Goal: Task Accomplishment & Management: Complete application form

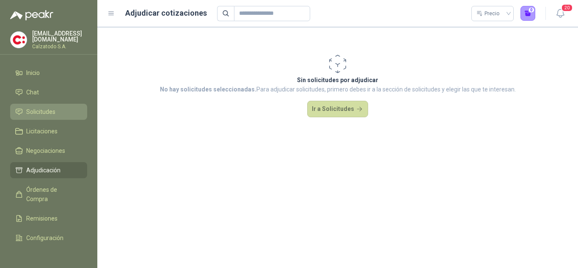
click at [50, 112] on span "Solicitudes" at bounding box center [40, 111] width 29 height 9
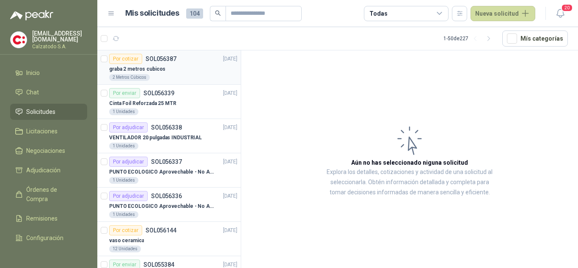
click at [149, 64] on div "graba 2 metros cubicos" at bounding box center [173, 69] width 128 height 10
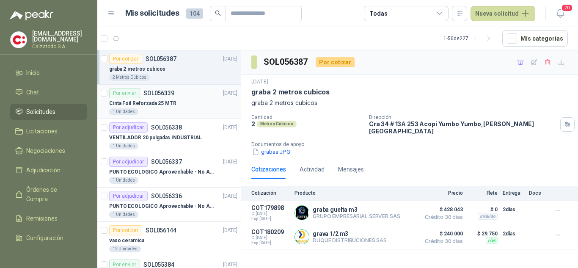
click at [166, 98] on div "Cinta Foil Reforzada 25 MTR" at bounding box center [173, 103] width 128 height 10
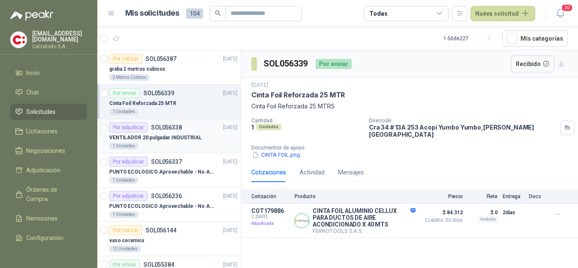
click at [149, 135] on p "VENTILADOR 20 pulgadas INDUSTRIAL" at bounding box center [155, 138] width 93 height 8
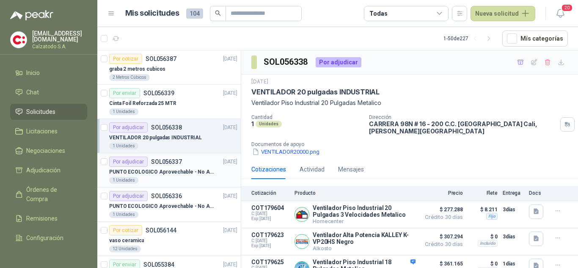
click at [165, 168] on p "PUNTO ECOLOGICO Aprovechable - No Aprovechable 20Litros Blanco - Negro" at bounding box center [161, 172] width 105 height 8
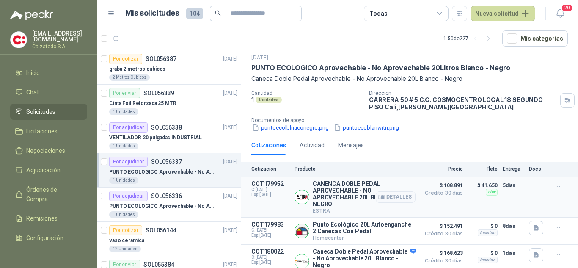
scroll to position [36, 0]
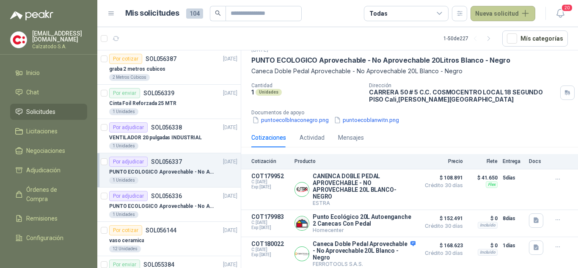
click at [493, 11] on button "Nueva solicitud" at bounding box center [503, 13] width 65 height 15
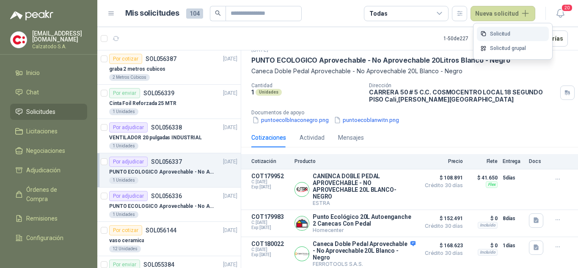
click at [510, 34] on link "Solicitud" at bounding box center [513, 34] width 72 height 15
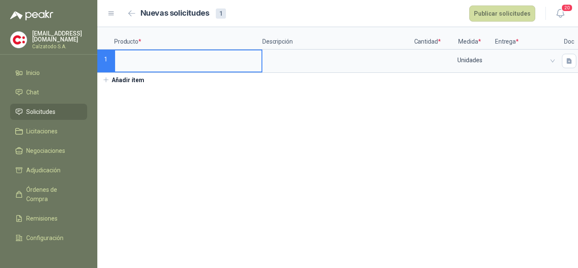
click at [155, 63] on input at bounding box center [188, 58] width 146 height 17
type input "*"
type input "**********"
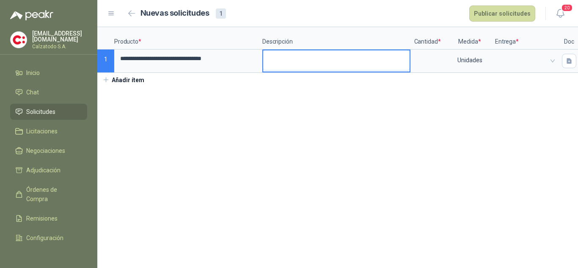
click at [294, 52] on textarea at bounding box center [336, 59] width 146 height 19
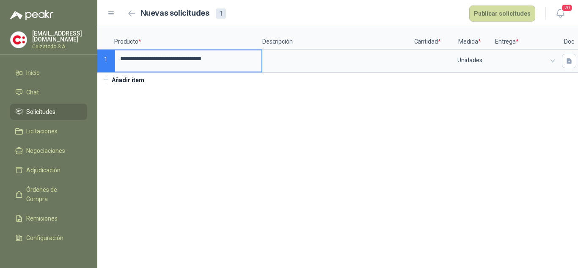
drag, startPoint x: 247, startPoint y: 58, endPoint x: 115, endPoint y: 59, distance: 132.1
click at [115, 59] on input "**********" at bounding box center [188, 58] width 146 height 17
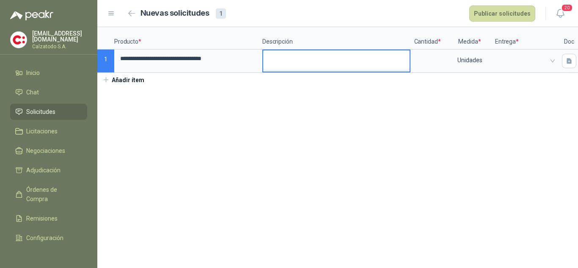
click at [311, 63] on textarea at bounding box center [336, 59] width 146 height 19
click at [384, 121] on section "**********" at bounding box center [337, 147] width 481 height 241
click at [433, 57] on input at bounding box center [427, 58] width 32 height 17
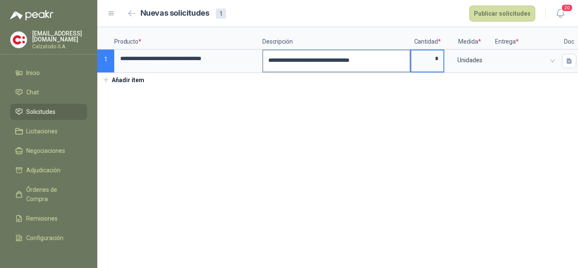
type input "*"
click at [398, 60] on textarea "**********" at bounding box center [336, 59] width 146 height 19
type textarea "**********"
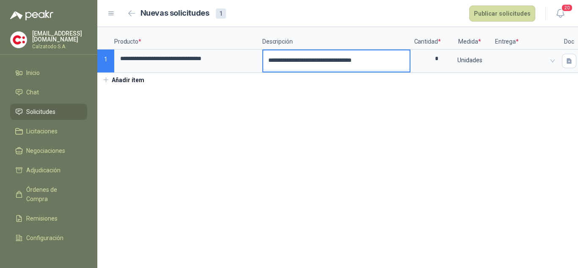
type textarea "**********"
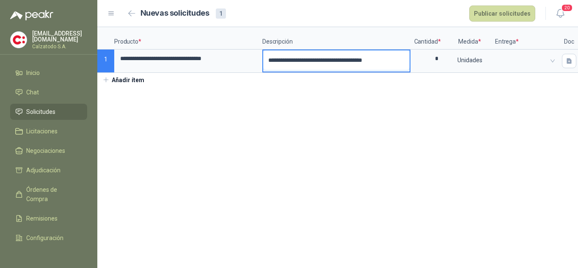
type textarea "**********"
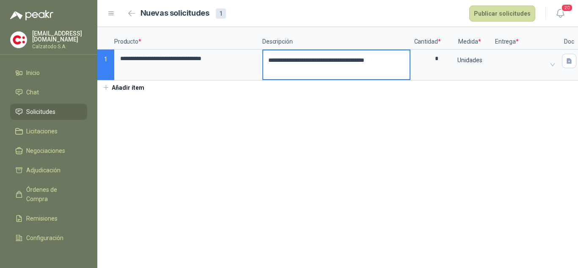
type textarea "**********"
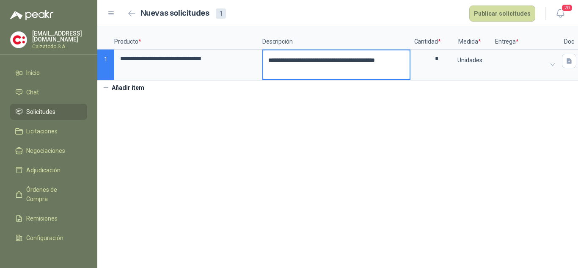
type textarea "**********"
click at [518, 60] on span at bounding box center [527, 64] width 52 height 13
type textarea "**********"
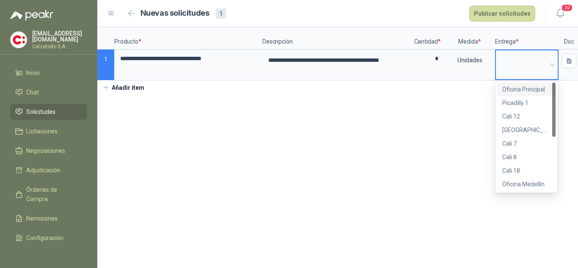
click at [529, 90] on div "Oficina Principal" at bounding box center [526, 89] width 48 height 9
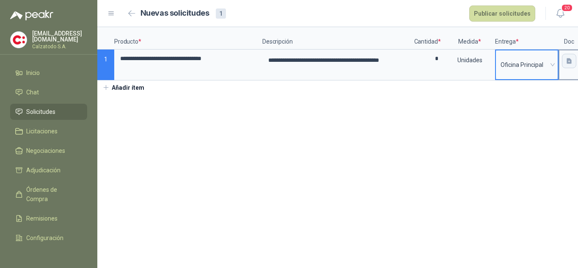
click at [564, 62] on button "button" at bounding box center [569, 61] width 14 height 14
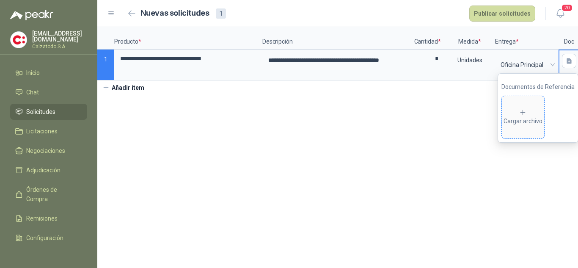
click at [527, 117] on div "Cargar archivo" at bounding box center [523, 117] width 39 height 17
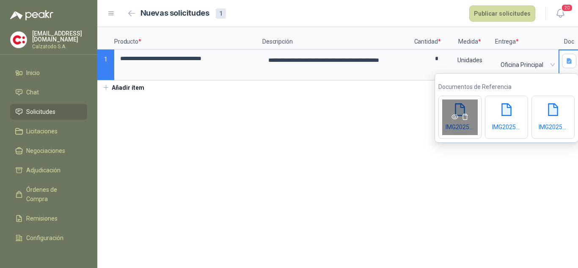
click at [452, 116] on icon "eye" at bounding box center [455, 116] width 7 height 5
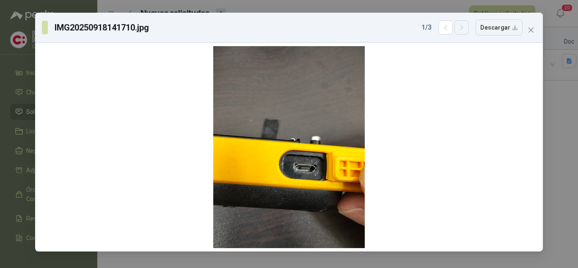
click at [469, 26] on button "button" at bounding box center [462, 27] width 14 height 14
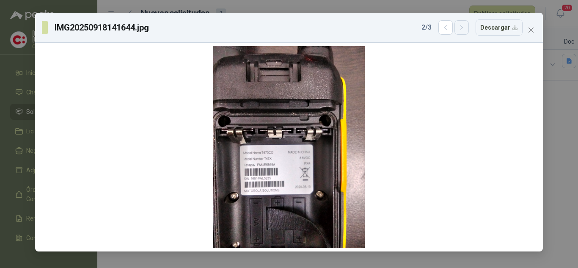
click at [469, 26] on button "button" at bounding box center [462, 27] width 14 height 14
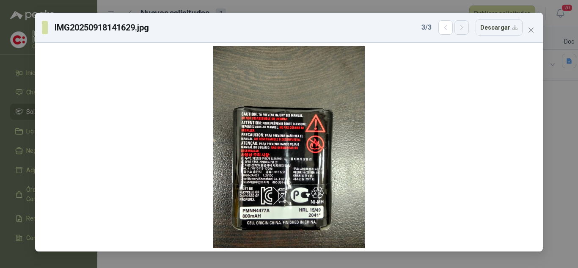
click at [469, 26] on button "button" at bounding box center [462, 27] width 14 height 14
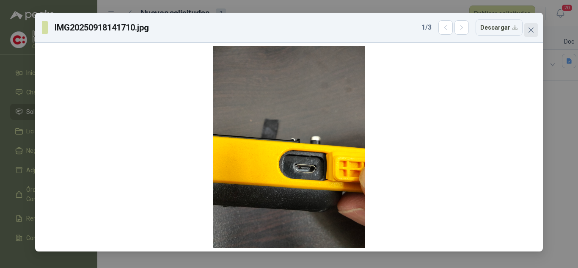
click at [530, 32] on icon "close" at bounding box center [531, 30] width 5 height 5
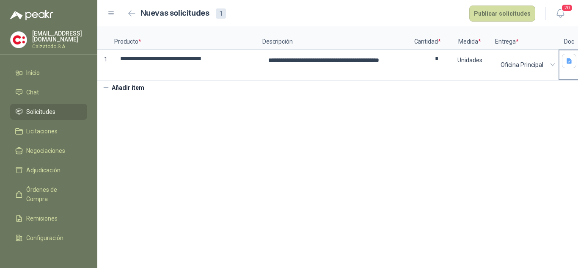
click at [572, 72] on div at bounding box center [569, 65] width 21 height 31
click at [563, 61] on button "button" at bounding box center [569, 61] width 14 height 14
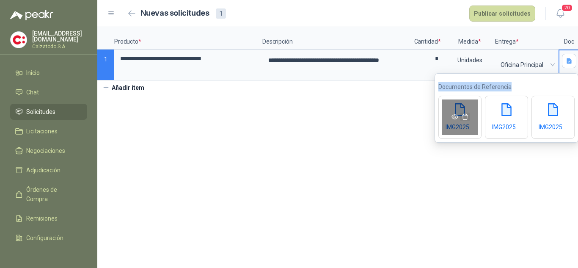
click at [467, 116] on icon "delete" at bounding box center [465, 117] width 6 height 6
click at [451, 115] on link at bounding box center [455, 117] width 10 height 7
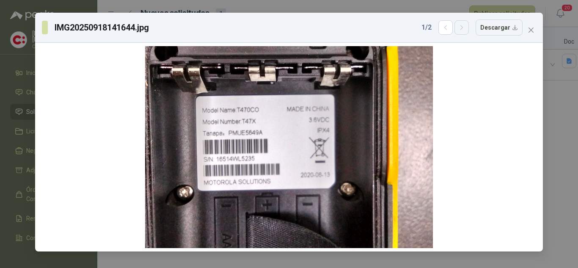
click at [466, 28] on icon "button" at bounding box center [461, 27] width 7 height 7
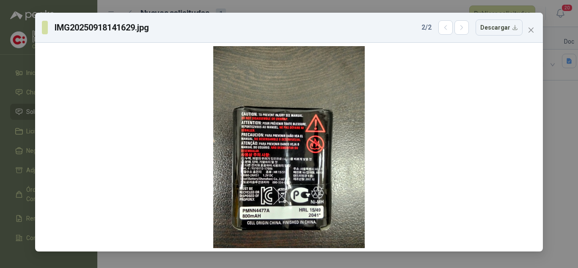
click at [531, 29] on icon "close" at bounding box center [531, 30] width 7 height 7
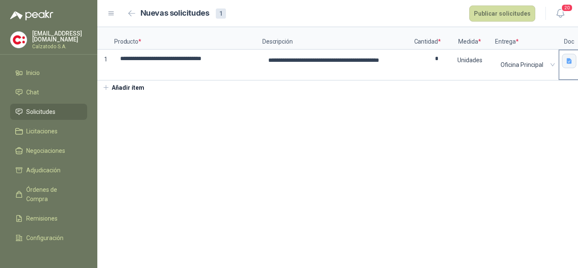
click at [571, 66] on button "button" at bounding box center [569, 61] width 14 height 14
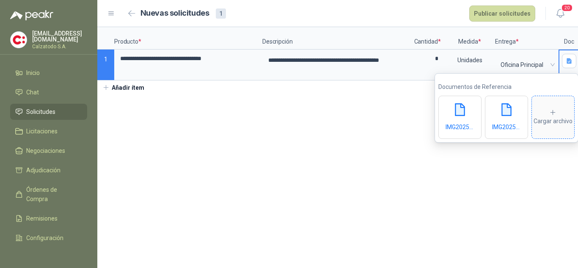
click at [552, 118] on div "Cargar archivo" at bounding box center [553, 117] width 39 height 17
click at [549, 114] on icon "eye" at bounding box center [548, 116] width 7 height 7
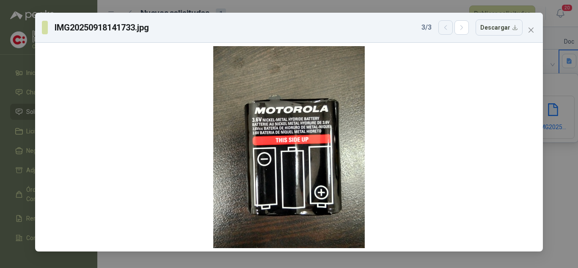
click at [450, 29] on icon "button" at bounding box center [445, 27] width 7 height 7
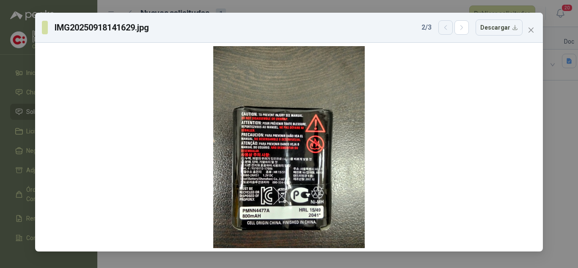
click at [450, 29] on icon "button" at bounding box center [445, 27] width 7 height 7
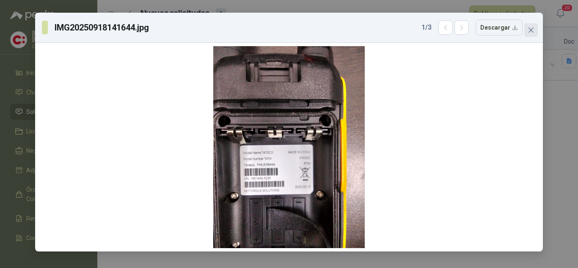
click at [530, 31] on icon "close" at bounding box center [531, 30] width 5 height 5
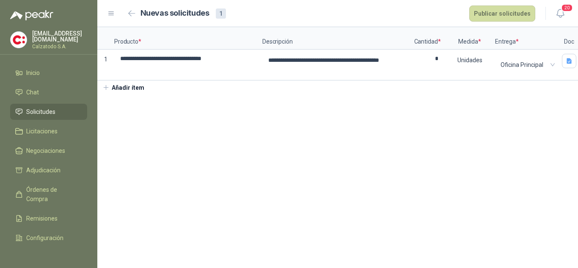
click at [121, 95] on button "Añadir ítem" at bounding box center [123, 87] width 52 height 14
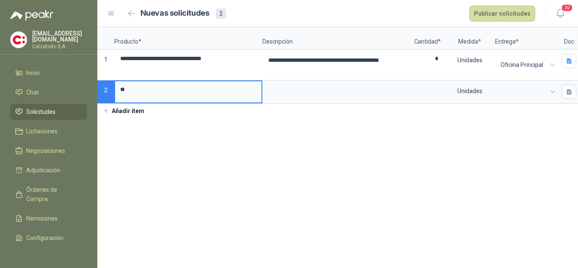
type input "*"
type input "**********"
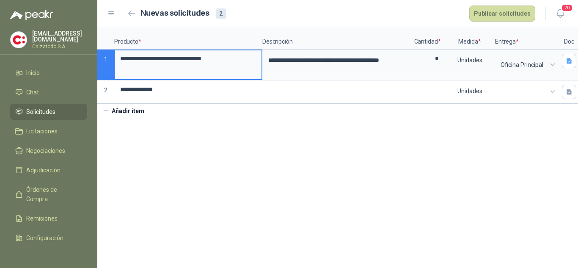
click at [135, 59] on input "**********" at bounding box center [188, 58] width 146 height 17
click at [185, 58] on input "**********" at bounding box center [188, 58] width 146 height 17
type input "**********"
click at [284, 60] on textarea "**********" at bounding box center [336, 64] width 146 height 29
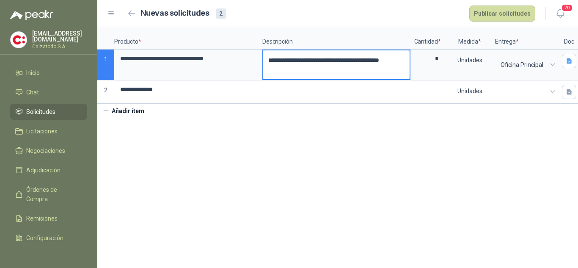
type textarea "**********"
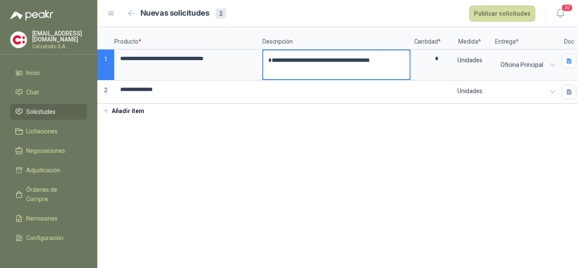
type textarea "**********"
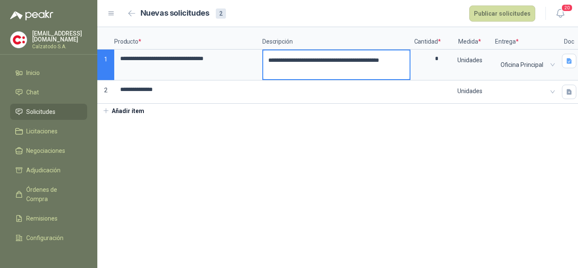
type textarea "**********"
click at [334, 60] on textarea "**********" at bounding box center [336, 64] width 146 height 29
type textarea "**********"
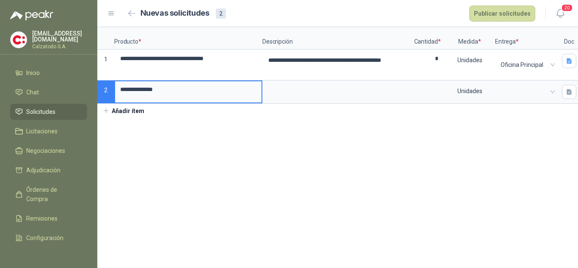
click at [173, 91] on input "**********" at bounding box center [188, 89] width 146 height 17
type input "**********"
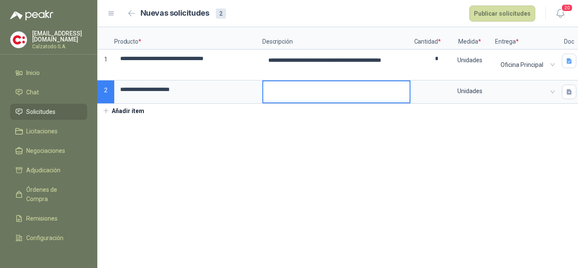
click at [285, 93] on textarea at bounding box center [336, 90] width 146 height 19
click at [198, 88] on input "**********" at bounding box center [188, 89] width 146 height 17
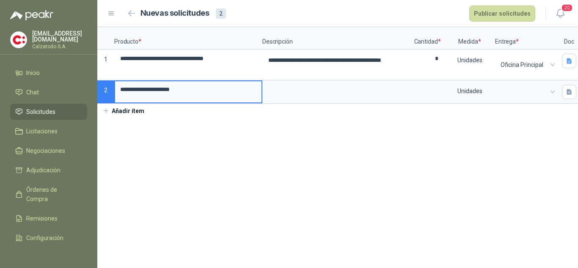
drag, startPoint x: 203, startPoint y: 89, endPoint x: 115, endPoint y: 90, distance: 88.5
click at [115, 90] on div "**********" at bounding box center [188, 91] width 148 height 23
click at [280, 84] on textarea at bounding box center [336, 90] width 146 height 19
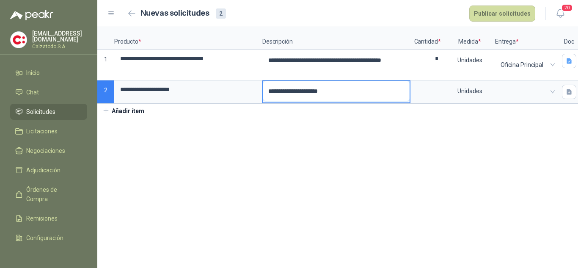
click at [354, 88] on textarea "**********" at bounding box center [336, 90] width 146 height 19
type textarea "**********"
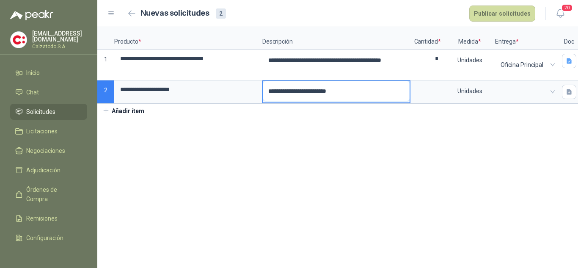
type textarea "**********"
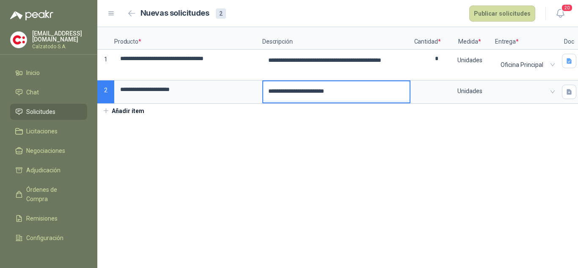
type textarea "**********"
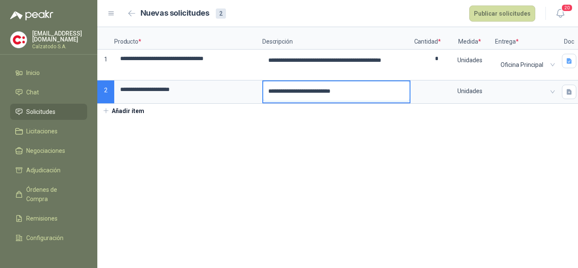
type textarea "**********"
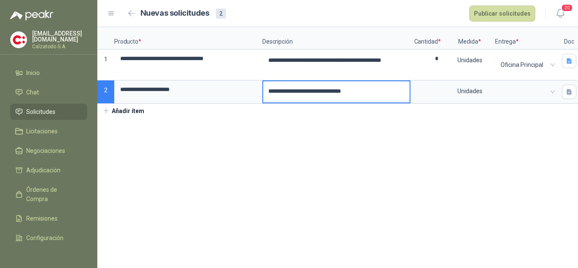
type textarea "**********"
click at [436, 96] on input at bounding box center [427, 89] width 32 height 17
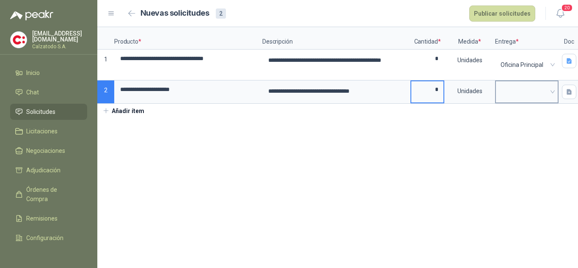
click at [516, 97] on span at bounding box center [527, 92] width 52 height 13
type input "*"
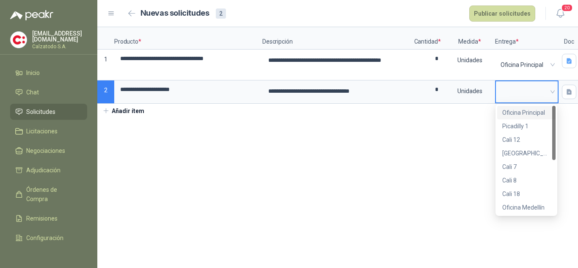
click at [528, 115] on div "Oficina Principal" at bounding box center [526, 112] width 48 height 9
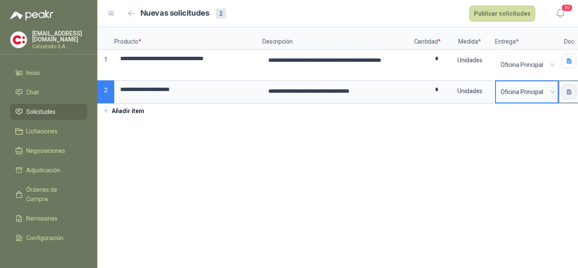
click at [569, 92] on icon "button" at bounding box center [569, 91] width 7 height 7
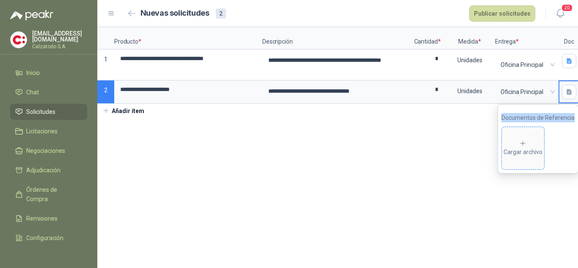
click at [525, 145] on icon at bounding box center [523, 143] width 5 height 5
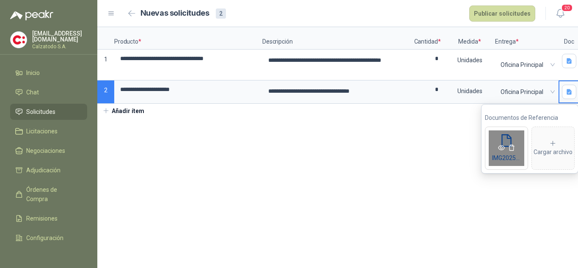
click at [500, 147] on icon "eye" at bounding box center [501, 147] width 7 height 7
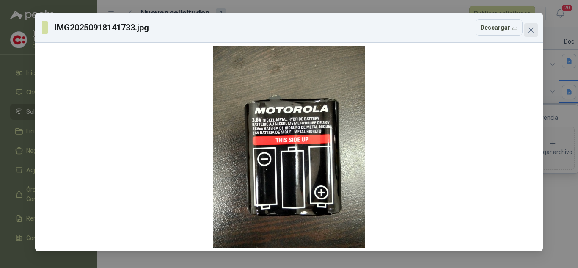
click at [533, 32] on icon "close" at bounding box center [531, 30] width 5 height 5
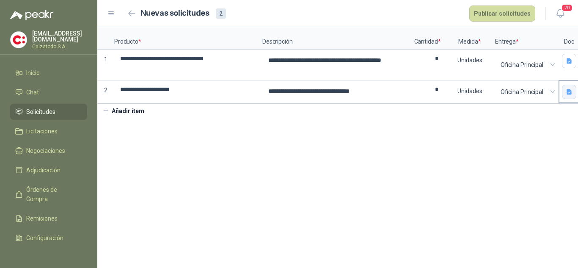
click at [570, 94] on icon "button" at bounding box center [569, 92] width 5 height 6
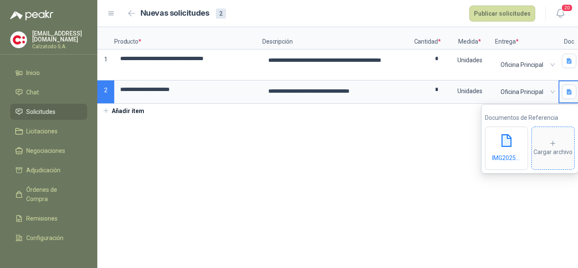
click at [550, 142] on icon at bounding box center [553, 144] width 8 height 8
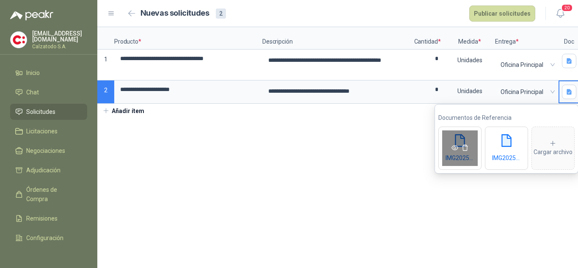
click at [456, 146] on icon "eye" at bounding box center [455, 147] width 7 height 5
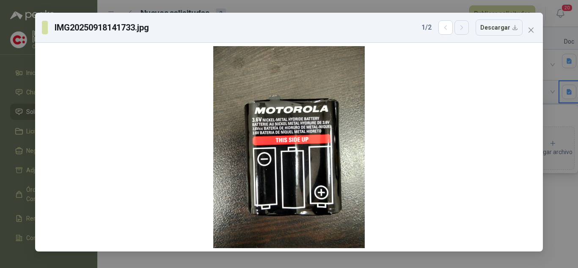
click at [463, 30] on icon "button" at bounding box center [461, 27] width 7 height 7
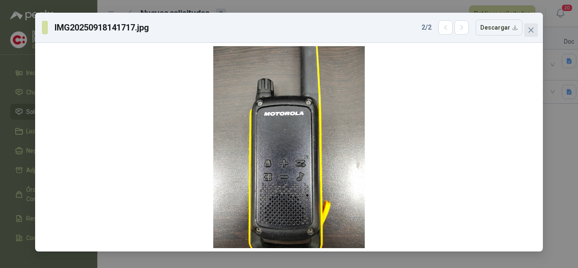
click at [533, 31] on icon "close" at bounding box center [531, 30] width 7 height 7
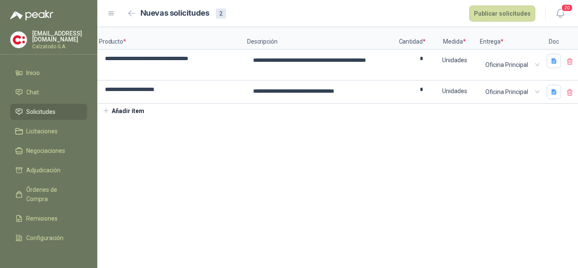
scroll to position [0, 21]
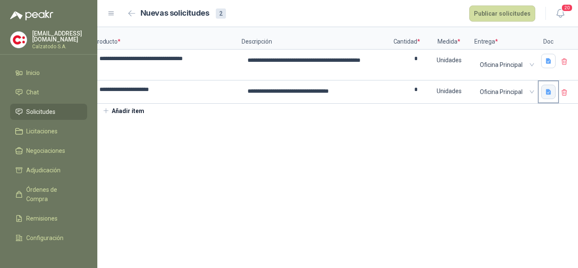
click at [549, 92] on icon "button" at bounding box center [548, 92] width 5 height 6
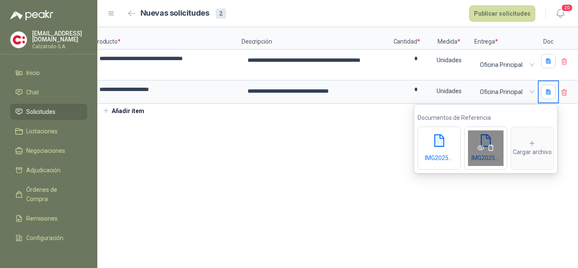
click at [482, 146] on icon "eye" at bounding box center [480, 147] width 7 height 5
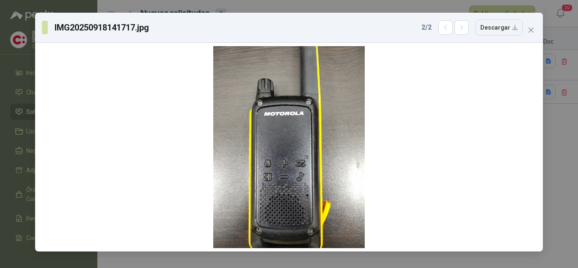
click at [533, 21] on div "IMG20250918141717.jpg 2 / 2 Descargar" at bounding box center [289, 27] width 494 height 16
click at [533, 26] on button "Close" at bounding box center [531, 30] width 14 height 14
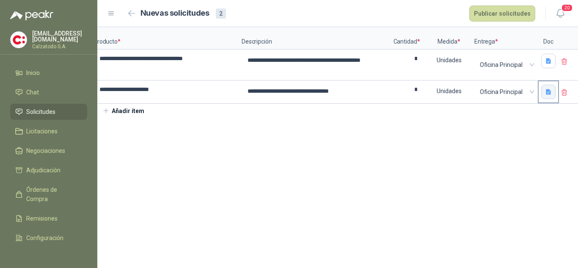
click at [551, 92] on icon "button" at bounding box center [548, 91] width 7 height 7
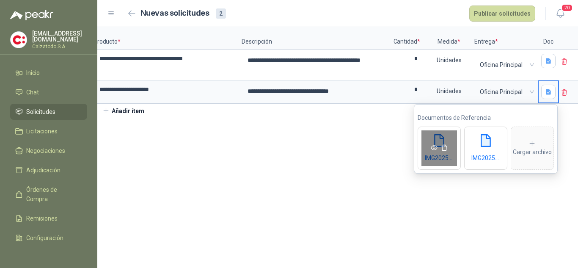
click at [433, 147] on icon "eye" at bounding box center [434, 147] width 7 height 7
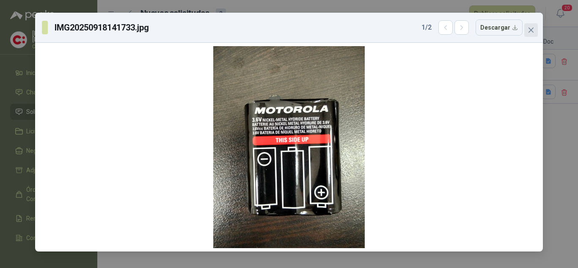
click at [532, 32] on icon "close" at bounding box center [531, 30] width 7 height 7
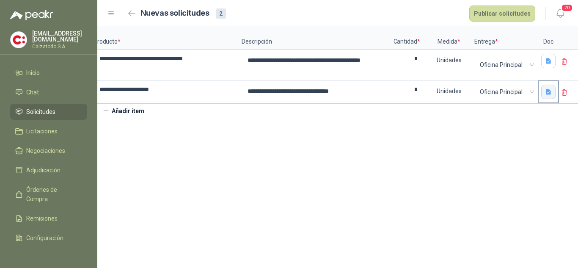
click at [546, 89] on icon "button" at bounding box center [548, 91] width 7 height 7
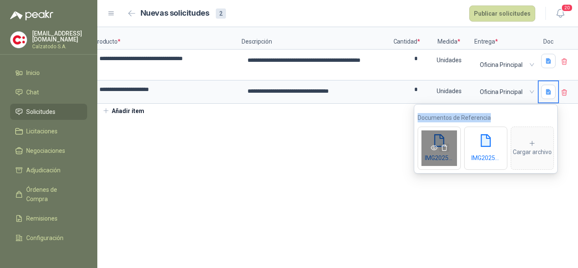
click at [443, 146] on icon "delete" at bounding box center [444, 148] width 6 height 6
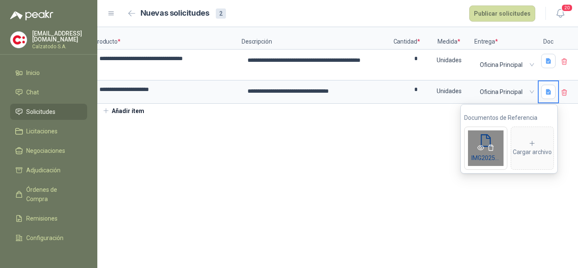
click at [478, 145] on icon "eye" at bounding box center [480, 147] width 7 height 7
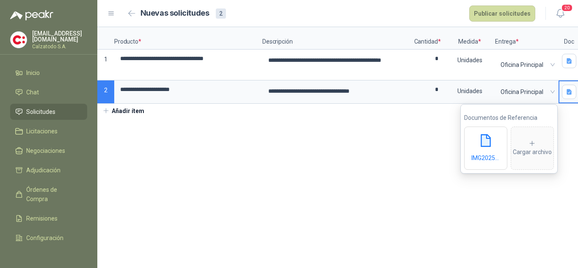
scroll to position [0, 21]
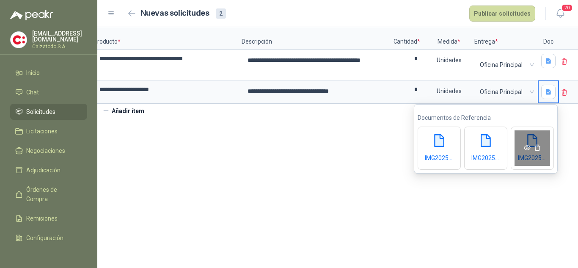
click at [528, 147] on icon "eye" at bounding box center [527, 147] width 7 height 5
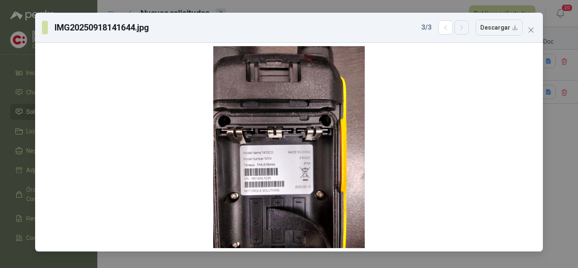
click at [466, 29] on icon "button" at bounding box center [461, 27] width 7 height 7
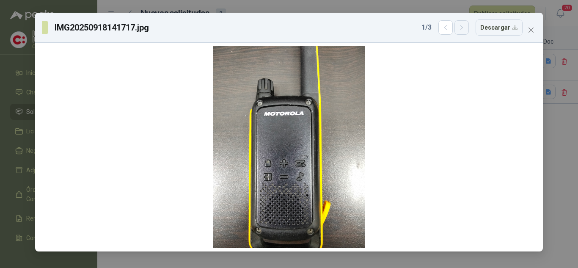
click at [466, 29] on icon "button" at bounding box center [461, 27] width 7 height 7
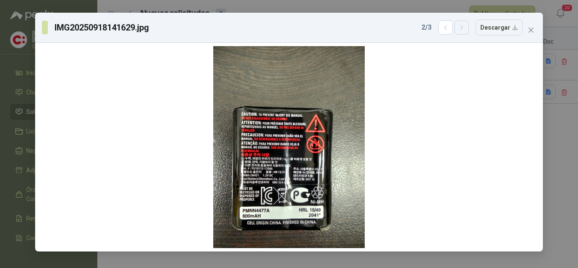
click at [466, 29] on icon "button" at bounding box center [461, 27] width 7 height 7
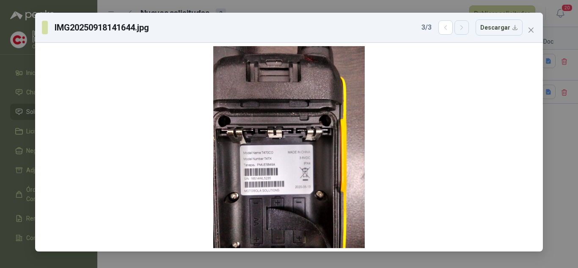
click at [466, 29] on icon "button" at bounding box center [461, 27] width 7 height 7
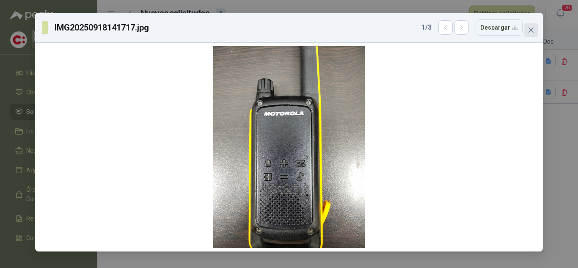
click at [530, 29] on icon "close" at bounding box center [531, 30] width 5 height 5
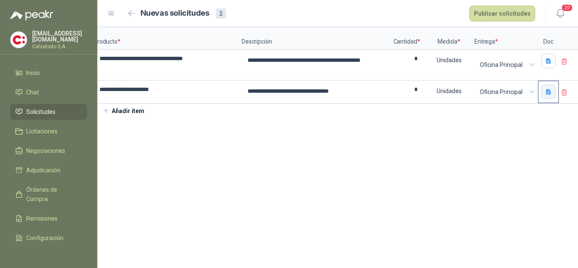
click at [547, 88] on icon "button" at bounding box center [548, 91] width 7 height 7
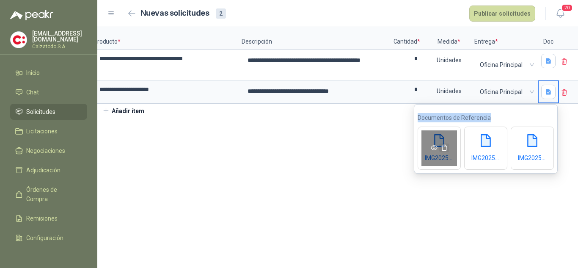
click at [444, 146] on icon "delete" at bounding box center [444, 147] width 7 height 7
click at [447, 148] on icon "delete" at bounding box center [444, 148] width 6 height 6
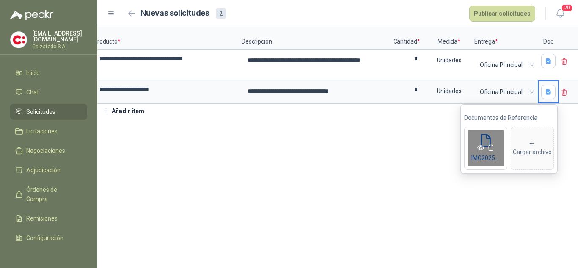
click at [481, 145] on icon "eye" at bounding box center [480, 147] width 7 height 5
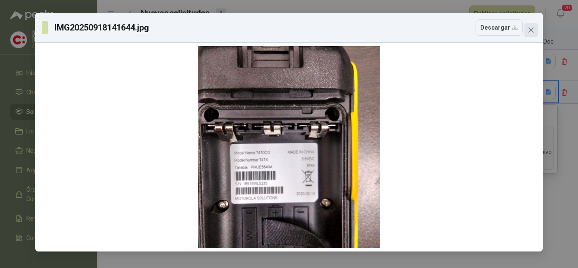
click at [529, 29] on icon "close" at bounding box center [531, 30] width 7 height 7
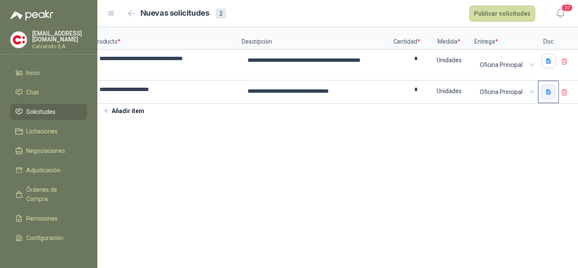
click at [552, 94] on button "button" at bounding box center [548, 92] width 14 height 14
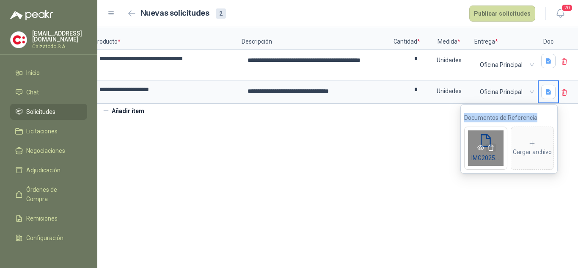
click at [494, 146] on icon "delete" at bounding box center [491, 147] width 7 height 7
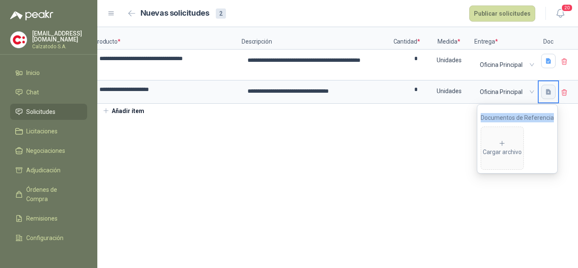
click at [546, 91] on icon "button" at bounding box center [548, 92] width 5 height 6
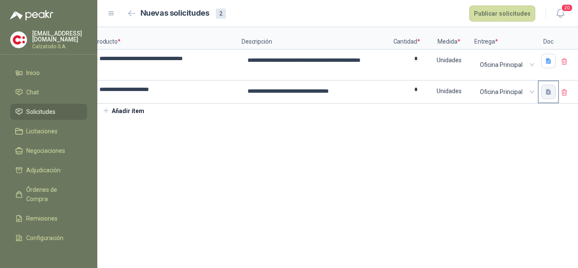
click at [546, 91] on icon "button" at bounding box center [548, 92] width 5 height 6
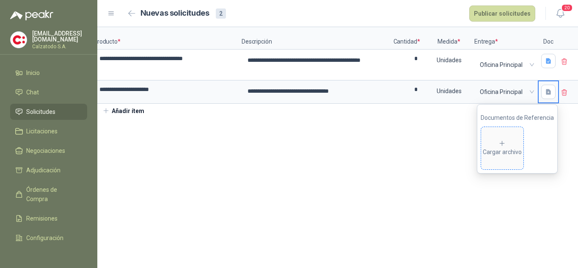
click at [505, 151] on div "Cargar archivo" at bounding box center [502, 148] width 39 height 17
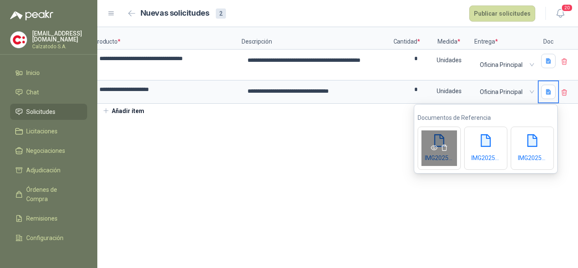
click at [428, 147] on span at bounding box center [439, 147] width 42 height 9
click at [431, 148] on icon "eye" at bounding box center [434, 147] width 7 height 7
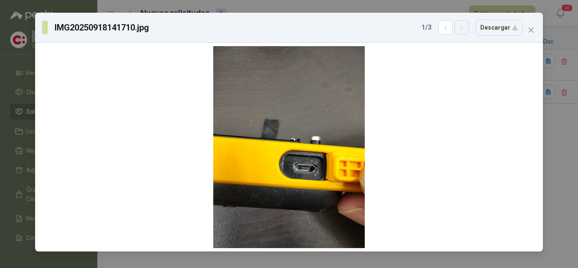
click at [464, 31] on icon "button" at bounding box center [461, 27] width 7 height 7
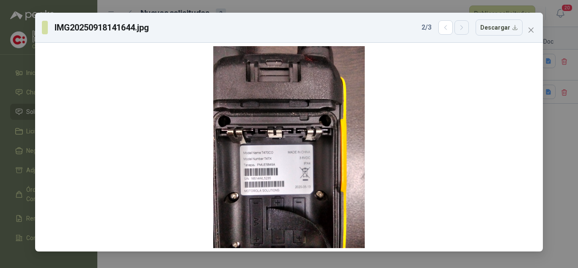
click at [464, 31] on icon "button" at bounding box center [461, 27] width 7 height 7
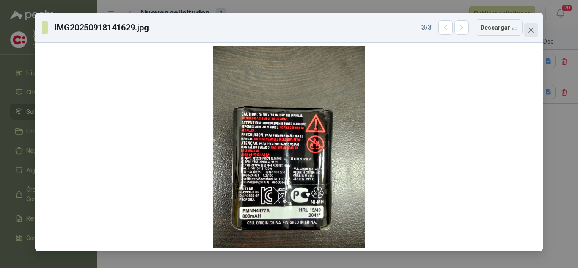
click at [532, 31] on icon "close" at bounding box center [531, 30] width 5 height 5
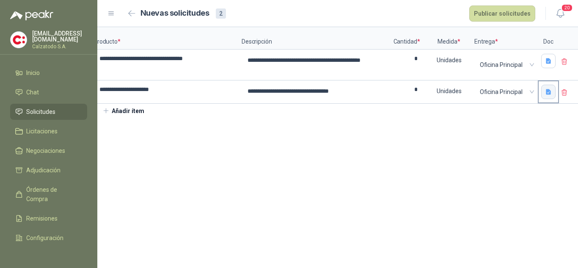
click at [546, 86] on button "button" at bounding box center [548, 92] width 14 height 14
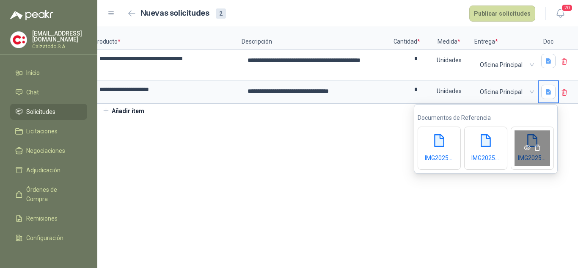
click at [529, 148] on icon "eye" at bounding box center [527, 147] width 7 height 7
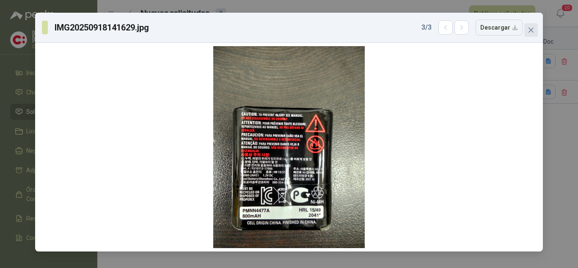
click at [532, 33] on icon "close" at bounding box center [531, 30] width 7 height 7
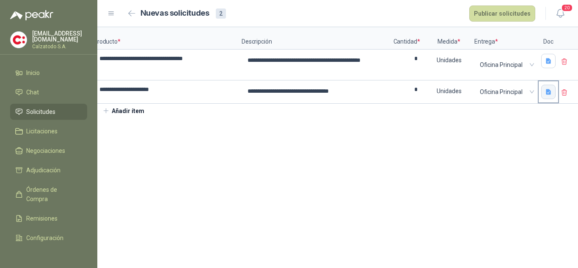
click at [551, 95] on icon "button" at bounding box center [548, 91] width 7 height 7
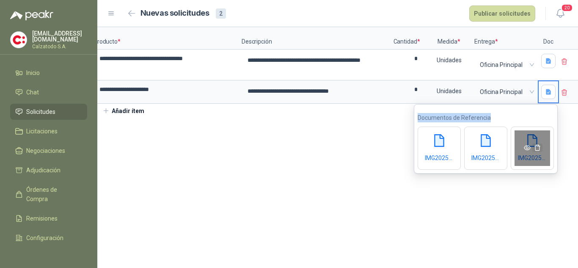
click at [538, 147] on icon "delete" at bounding box center [537, 147] width 7 height 7
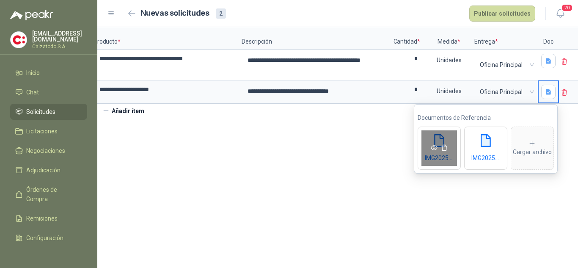
click at [431, 147] on icon "eye" at bounding box center [434, 147] width 7 height 7
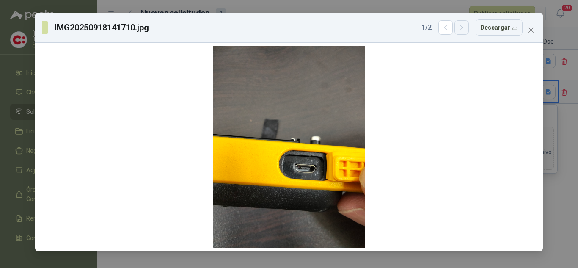
click at [466, 28] on icon "button" at bounding box center [461, 27] width 7 height 7
click at [465, 29] on icon "button" at bounding box center [461, 27] width 7 height 7
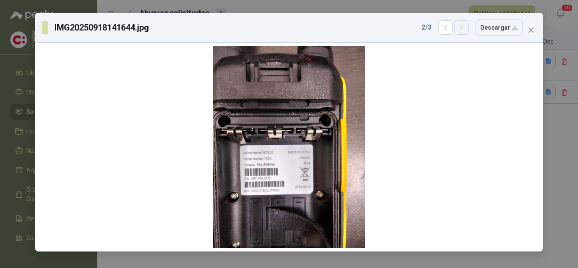
click at [465, 29] on icon "button" at bounding box center [461, 27] width 7 height 7
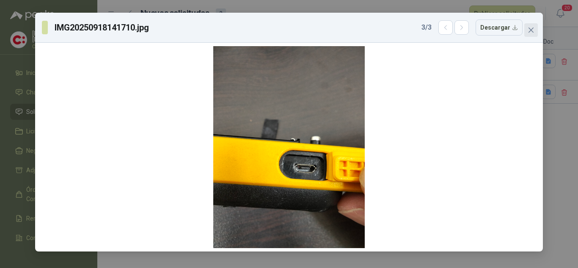
click at [529, 33] on icon "close" at bounding box center [531, 30] width 5 height 5
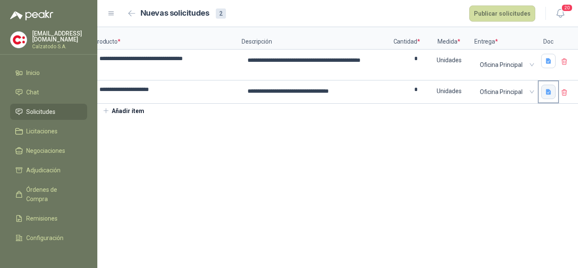
click at [546, 93] on icon "button" at bounding box center [548, 92] width 5 height 6
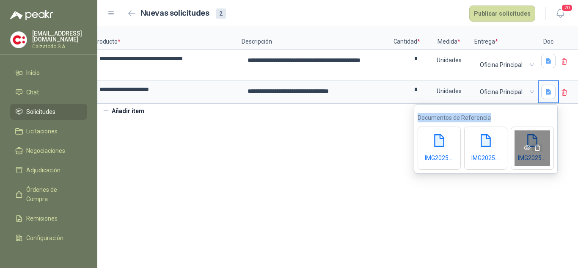
click at [538, 148] on icon "delete" at bounding box center [537, 147] width 7 height 7
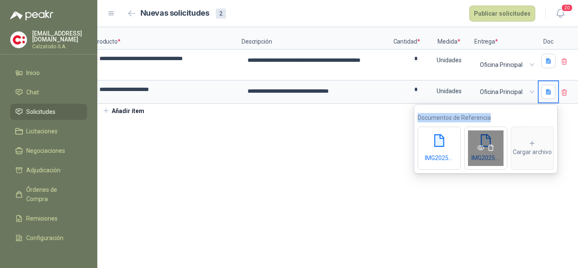
click at [477, 146] on link at bounding box center [481, 148] width 10 height 7
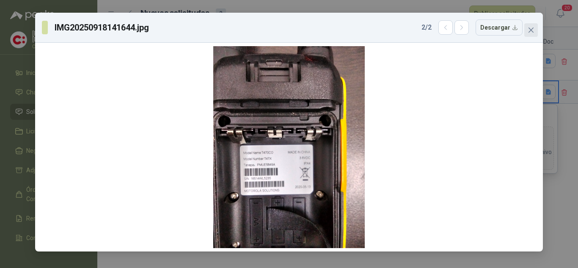
click at [532, 34] on button "Close" at bounding box center [531, 30] width 14 height 14
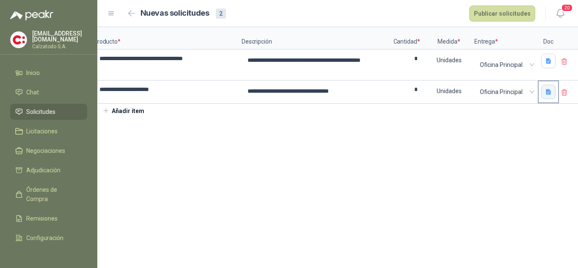
click at [548, 95] on icon "button" at bounding box center [548, 91] width 7 height 7
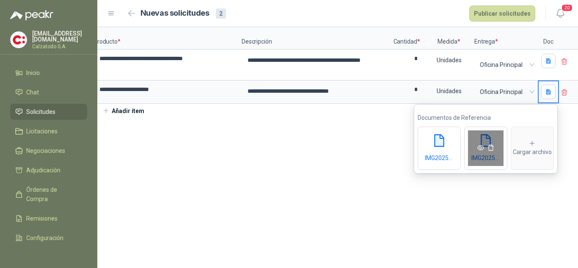
click at [480, 146] on icon "eye" at bounding box center [480, 147] width 7 height 5
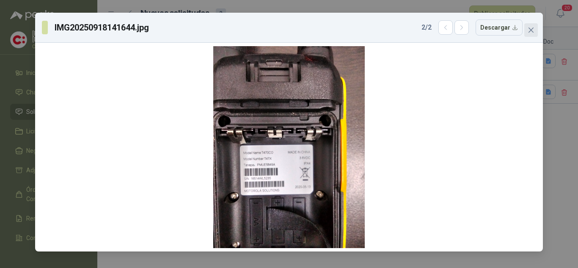
click at [532, 34] on button "Close" at bounding box center [531, 30] width 14 height 14
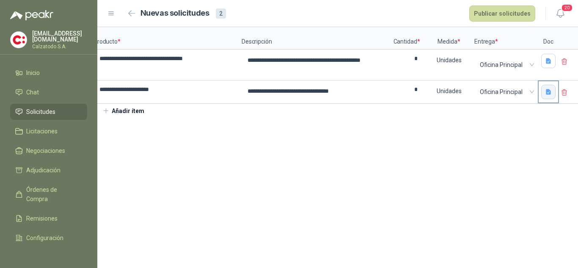
click at [546, 95] on icon "button" at bounding box center [548, 91] width 7 height 7
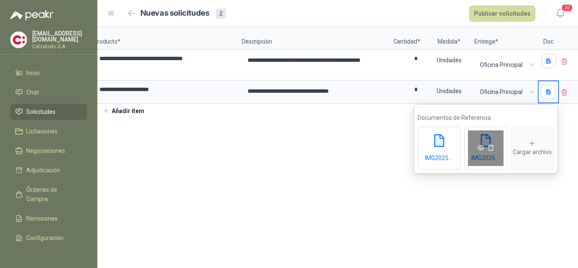
click at [483, 141] on div "IMG20250918141644.jpg" at bounding box center [485, 148] width 43 height 43
click at [482, 146] on icon "eye" at bounding box center [480, 147] width 7 height 5
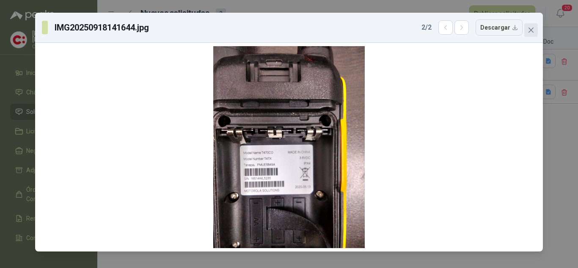
click at [529, 31] on icon "close" at bounding box center [531, 30] width 7 height 7
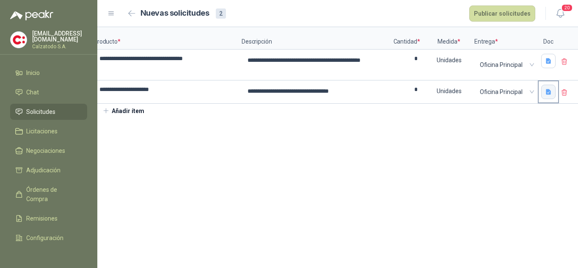
click at [542, 94] on button "button" at bounding box center [548, 92] width 14 height 14
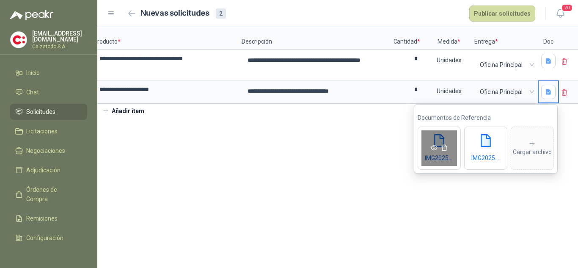
click at [434, 147] on icon "eye" at bounding box center [434, 147] width 7 height 7
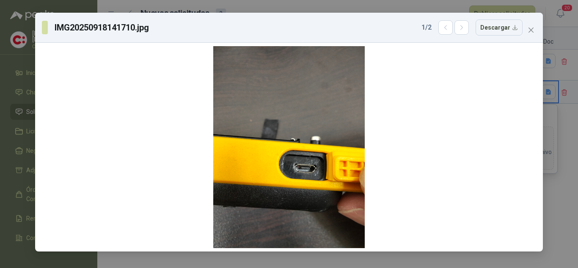
click at [532, 29] on icon "close" at bounding box center [531, 30] width 5 height 5
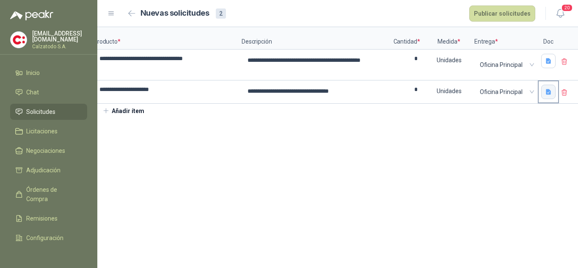
click at [551, 94] on icon "button" at bounding box center [548, 91] width 7 height 7
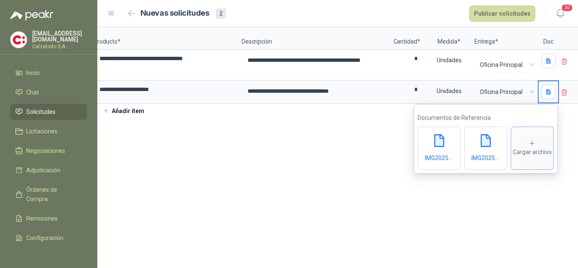
click at [529, 152] on div "Cargar archivo" at bounding box center [532, 148] width 39 height 17
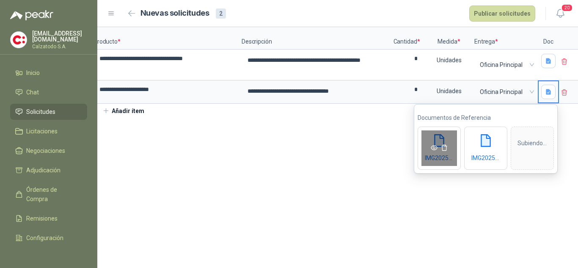
click at [435, 143] on span at bounding box center [439, 147] width 42 height 9
click at [433, 149] on icon "eye" at bounding box center [434, 147] width 7 height 7
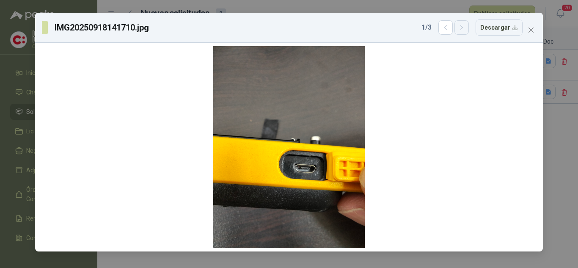
click at [466, 28] on icon "button" at bounding box center [461, 27] width 7 height 7
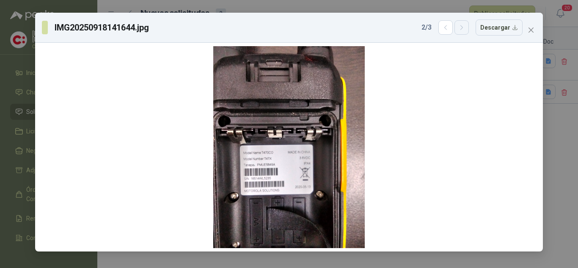
click at [466, 28] on icon "button" at bounding box center [461, 27] width 7 height 7
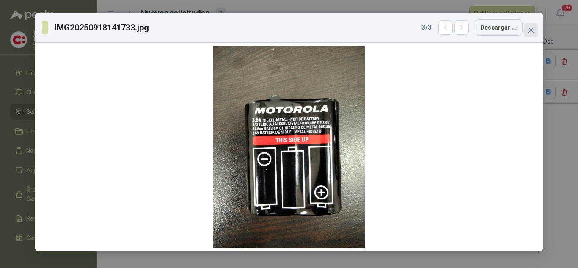
click at [535, 27] on span "Close" at bounding box center [531, 30] width 14 height 7
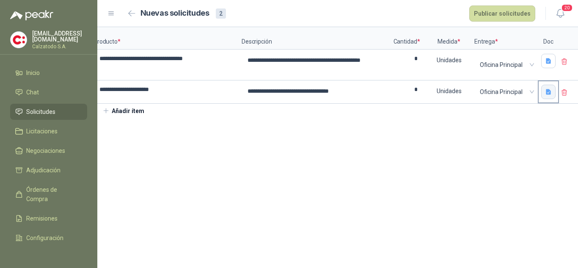
click at [549, 93] on icon "button" at bounding box center [548, 92] width 5 height 6
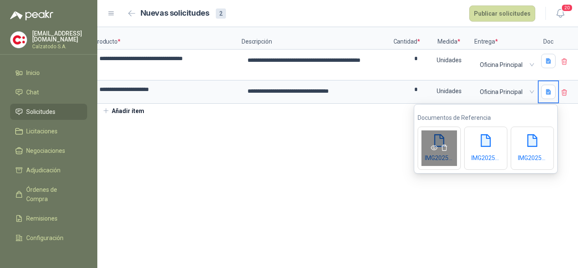
click at [436, 148] on icon "eye" at bounding box center [434, 147] width 7 height 7
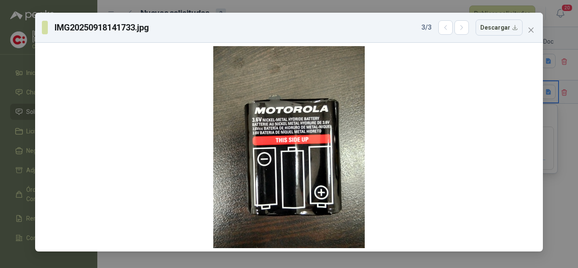
click at [532, 30] on icon "close" at bounding box center [531, 30] width 5 height 5
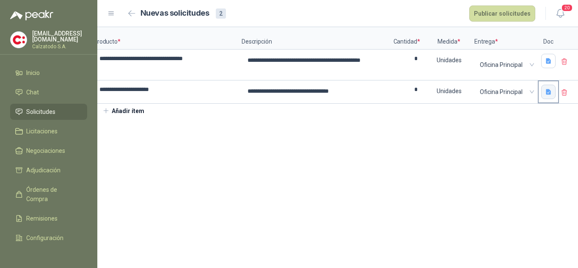
click at [543, 93] on button "button" at bounding box center [548, 92] width 14 height 14
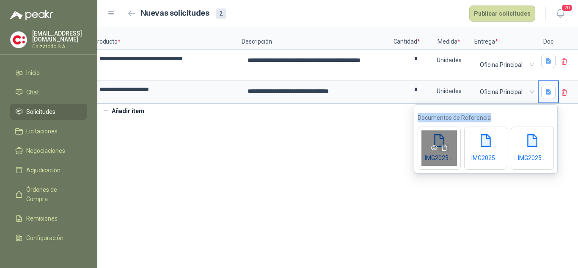
click at [442, 148] on icon "delete" at bounding box center [444, 148] width 6 height 6
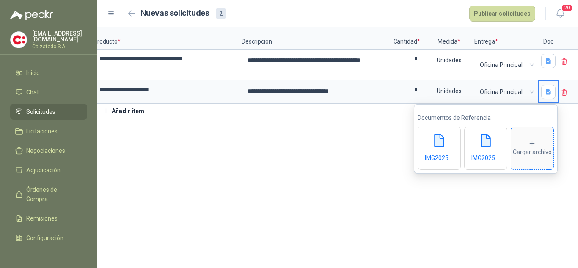
click at [523, 148] on div "Cargar archivo" at bounding box center [532, 148] width 39 height 17
click at [531, 145] on link at bounding box center [527, 148] width 10 height 7
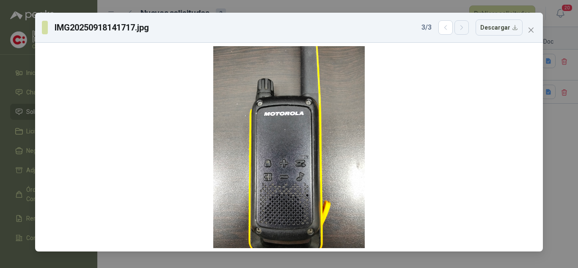
click at [464, 33] on button "button" at bounding box center [462, 27] width 14 height 14
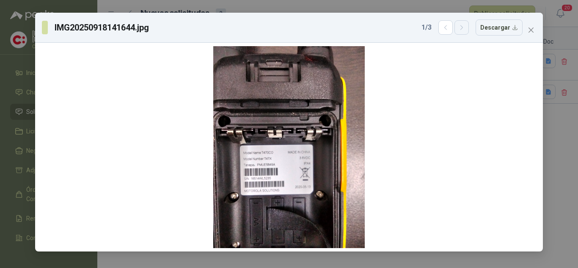
click at [464, 33] on button "button" at bounding box center [462, 27] width 14 height 14
click at [463, 28] on icon "button" at bounding box center [462, 27] width 2 height 4
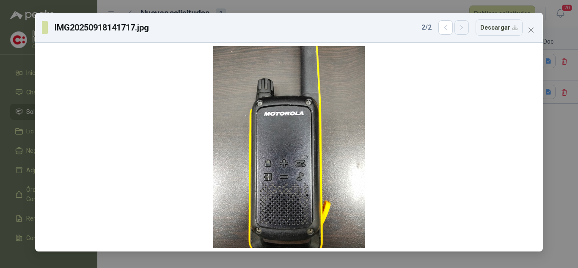
click at [463, 28] on icon "button" at bounding box center [462, 27] width 2 height 4
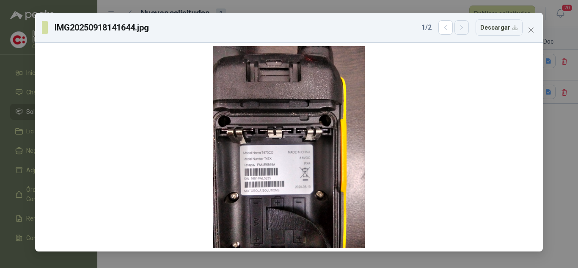
click at [463, 28] on icon "button" at bounding box center [462, 27] width 2 height 4
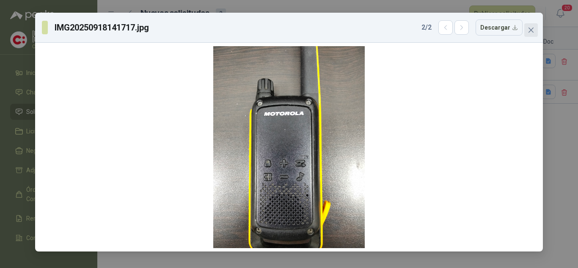
click at [534, 32] on icon "close" at bounding box center [531, 30] width 7 height 7
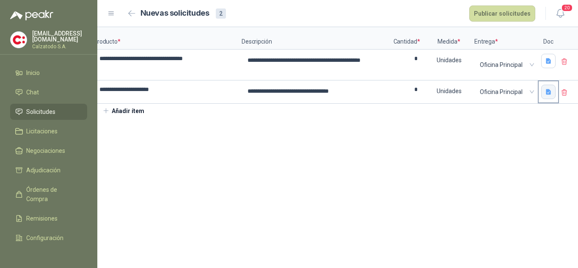
click at [554, 92] on button "button" at bounding box center [548, 92] width 14 height 14
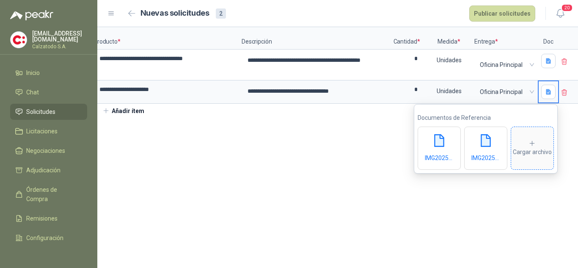
click at [530, 146] on icon at bounding box center [533, 144] width 8 height 8
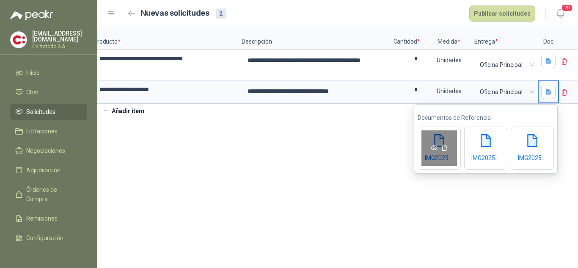
click at [436, 145] on icon "eye" at bounding box center [434, 147] width 7 height 7
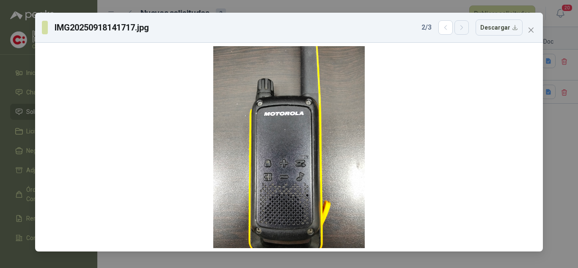
click at [466, 24] on icon "button" at bounding box center [461, 27] width 7 height 7
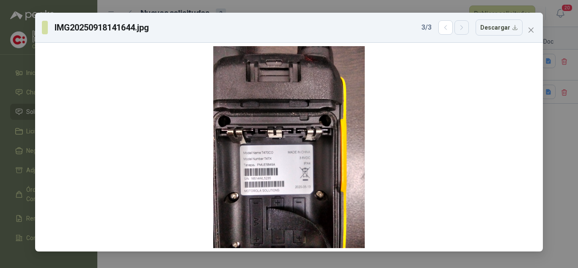
click at [466, 24] on icon "button" at bounding box center [461, 27] width 7 height 7
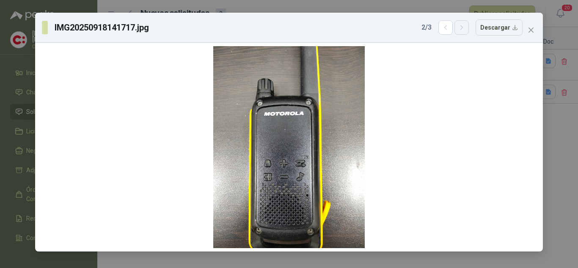
click at [466, 24] on icon "button" at bounding box center [461, 27] width 7 height 7
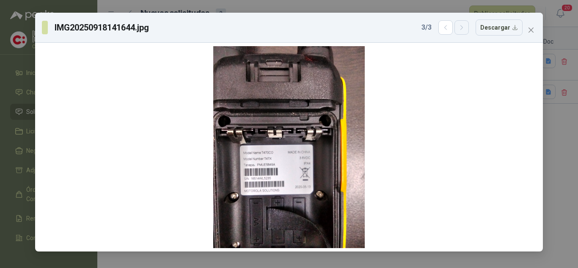
click at [466, 24] on icon "button" at bounding box center [461, 27] width 7 height 7
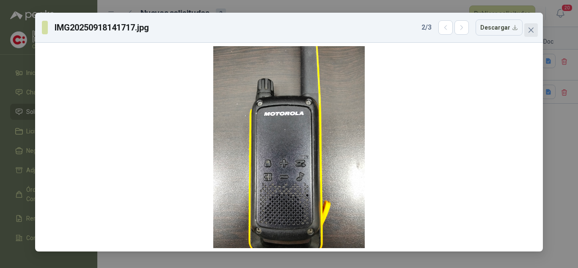
click at [528, 30] on icon "close" at bounding box center [531, 30] width 7 height 7
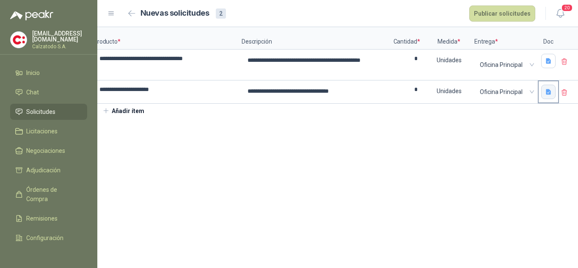
click at [547, 87] on button "button" at bounding box center [548, 92] width 14 height 14
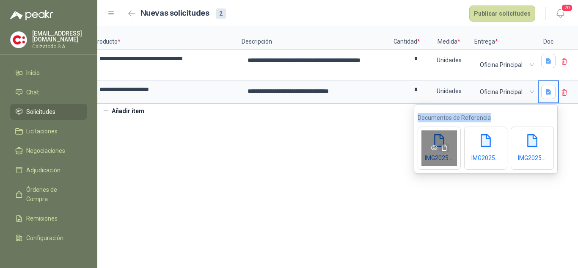
click at [444, 149] on icon "delete" at bounding box center [444, 147] width 7 height 7
click at [432, 146] on icon "eye" at bounding box center [434, 147] width 7 height 5
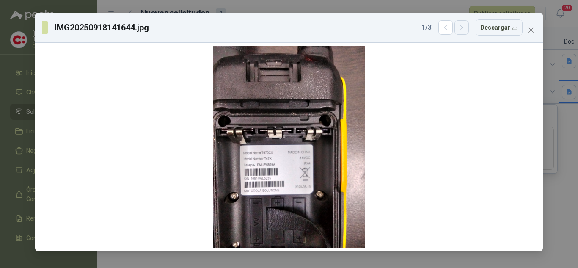
scroll to position [0, 21]
click at [462, 31] on button "button" at bounding box center [462, 27] width 14 height 14
click at [466, 27] on icon "button" at bounding box center [461, 27] width 7 height 7
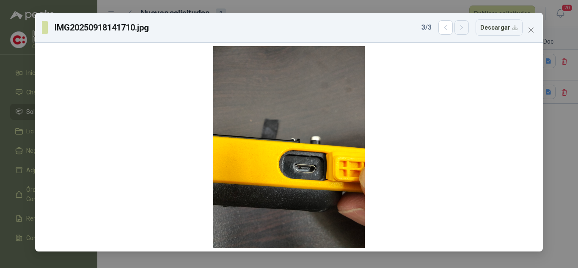
click at [466, 27] on icon "button" at bounding box center [461, 27] width 7 height 7
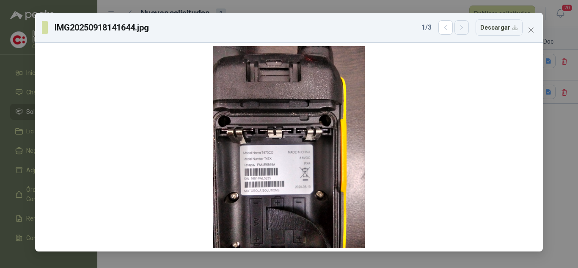
click at [466, 27] on icon "button" at bounding box center [461, 27] width 7 height 7
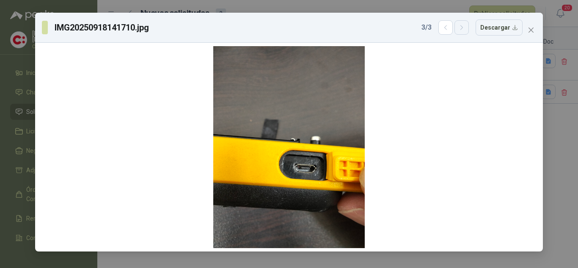
click at [466, 28] on icon "button" at bounding box center [461, 27] width 7 height 7
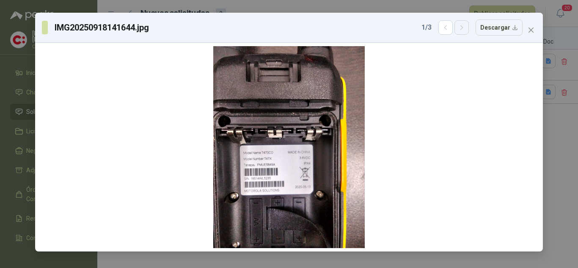
click at [466, 28] on icon "button" at bounding box center [461, 27] width 7 height 7
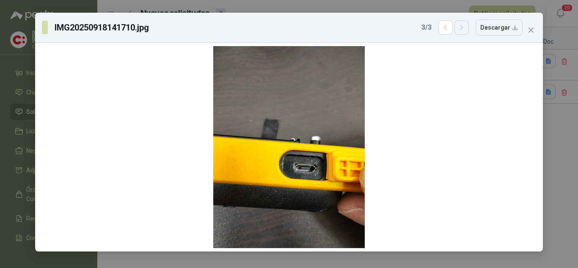
click at [466, 28] on icon "button" at bounding box center [461, 27] width 7 height 7
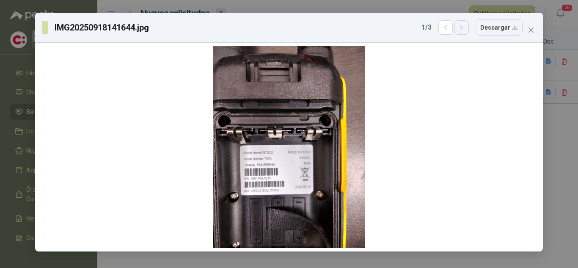
click at [466, 28] on icon "button" at bounding box center [461, 27] width 7 height 7
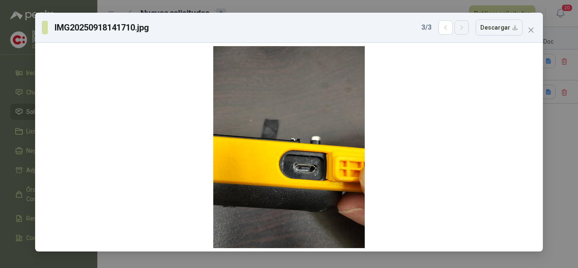
click at [466, 28] on icon "button" at bounding box center [461, 27] width 7 height 7
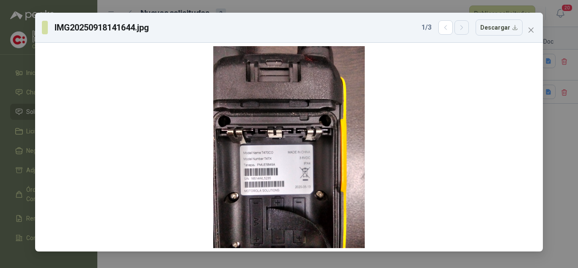
click at [466, 28] on icon "button" at bounding box center [461, 27] width 7 height 7
click at [443, 30] on button "button" at bounding box center [446, 27] width 14 height 14
click at [463, 30] on icon "button" at bounding box center [462, 27] width 2 height 4
click at [535, 30] on span "Close" at bounding box center [531, 30] width 14 height 7
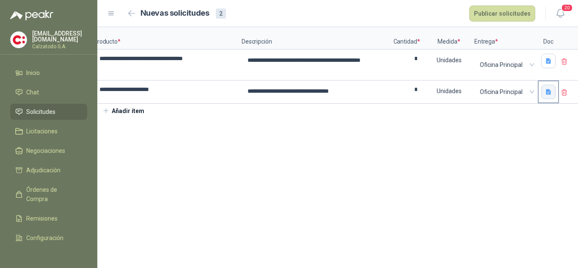
click at [554, 90] on button "button" at bounding box center [548, 92] width 14 height 14
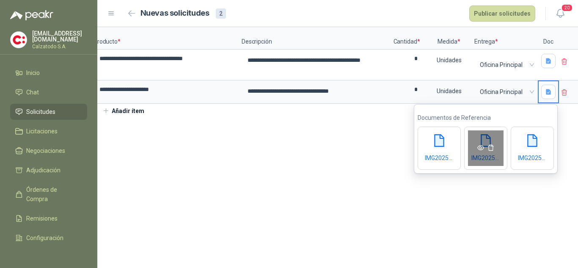
click at [482, 147] on icon "eye" at bounding box center [480, 147] width 7 height 7
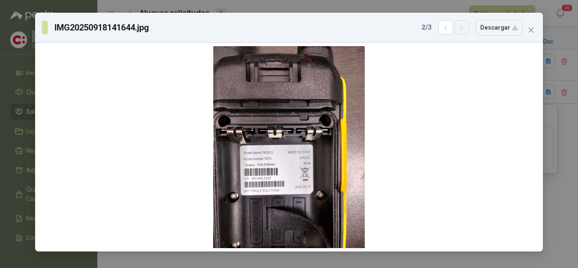
click at [462, 29] on icon "button" at bounding box center [461, 27] width 7 height 7
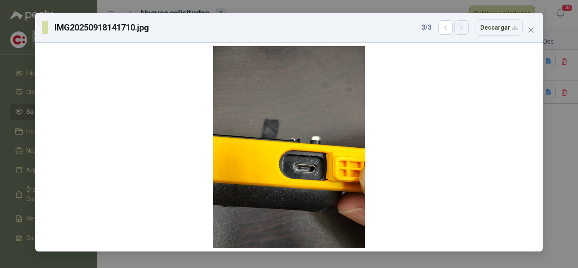
click at [462, 29] on icon "button" at bounding box center [461, 27] width 7 height 7
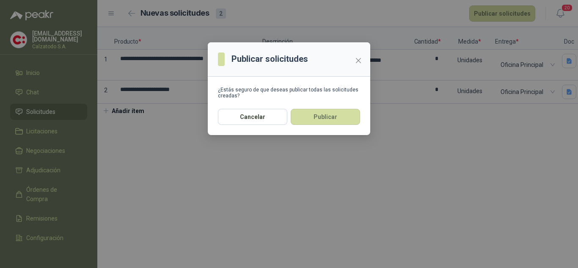
scroll to position [0, 21]
